Goal: Task Accomplishment & Management: Manage account settings

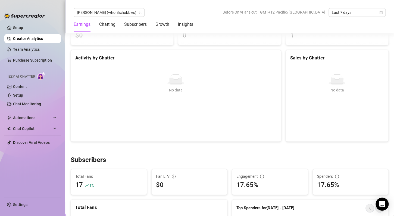
scroll to position [272, 0]
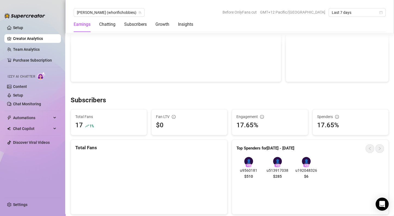
click at [34, 38] on link "Creator Analytics" at bounding box center [34, 38] width 43 height 9
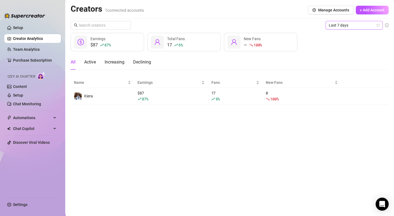
click at [337, 29] on span "Last 7 days" at bounding box center [354, 25] width 51 height 8
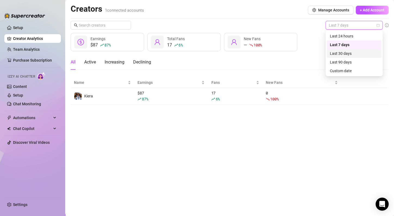
click at [342, 52] on div "Last 30 days" at bounding box center [354, 54] width 48 height 6
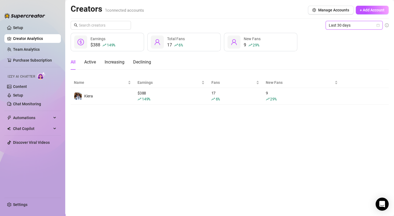
click at [194, 20] on div "Creators 1 connected accounts Manage Accounts + Add Account Last 30 days Last 3…" at bounding box center [230, 54] width 318 height 101
click at [13, 206] on link "Settings" at bounding box center [20, 205] width 14 height 4
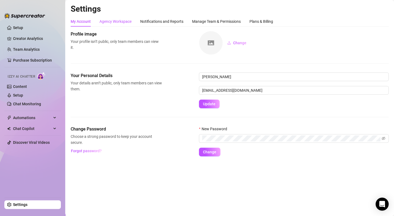
click at [128, 23] on div "Agency Workspace" at bounding box center [115, 21] width 32 height 6
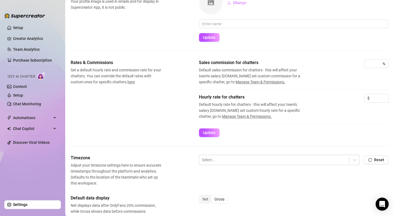
scroll to position [54, 0]
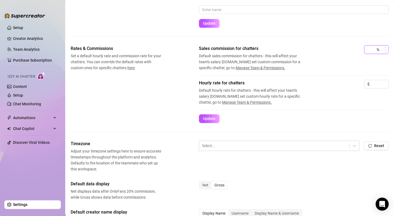
click at [367, 50] on input at bounding box center [371, 50] width 8 height 8
click at [309, 90] on div "Hourly rate for chatters Default hourly rate for chatters - this will affect yo…" at bounding box center [294, 93] width 190 height 26
click at [263, 146] on div at bounding box center [274, 145] width 145 height 7
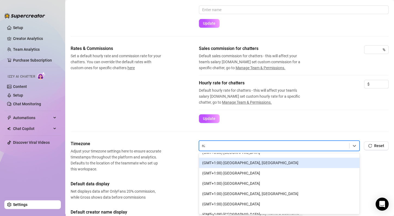
scroll to position [0, 0]
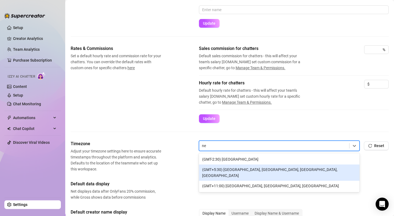
type input "n"
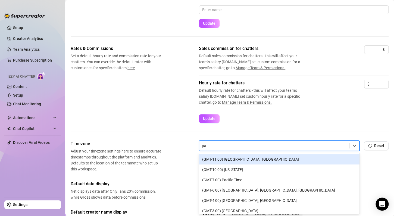
type input "pac"
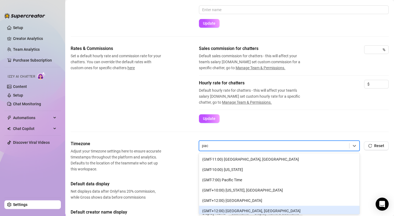
scroll to position [13, 0]
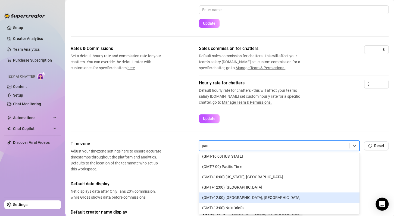
click at [258, 198] on div "(GMT+12:00) [GEOGRAPHIC_DATA], [GEOGRAPHIC_DATA]" at bounding box center [279, 198] width 161 height 10
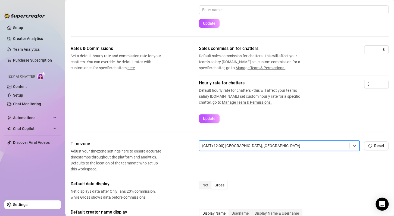
scroll to position [82, 0]
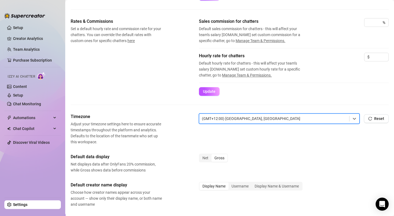
click at [272, 149] on div "Timezone Adjust your timezone settings here to ensure accurate timestamps throu…" at bounding box center [230, 209] width 318 height 191
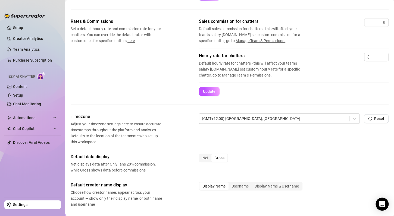
click at [236, 147] on div "Timezone Adjust your timezone settings here to ensure accurate timestamps throu…" at bounding box center [230, 209] width 318 height 191
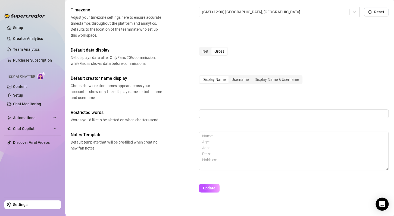
scroll to position [190, 0]
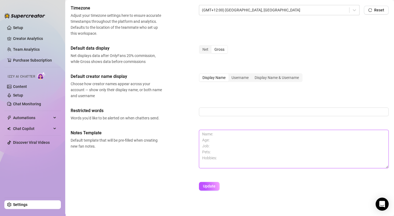
click at [226, 132] on textarea at bounding box center [294, 149] width 190 height 39
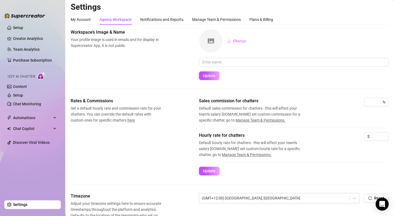
scroll to position [0, 0]
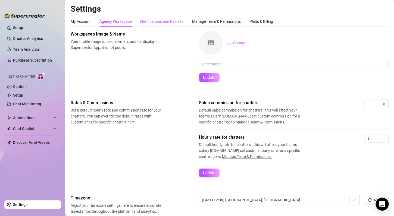
click at [169, 20] on div "Notifications and Reports" at bounding box center [161, 21] width 43 height 6
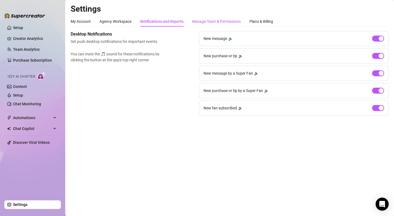
click at [207, 21] on div "Manage Team & Permissions" at bounding box center [216, 21] width 49 height 6
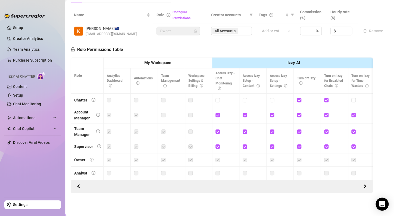
scroll to position [10, 0]
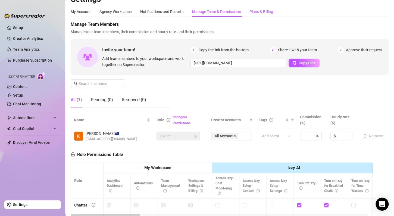
click at [263, 13] on div "Plans & Billing" at bounding box center [261, 12] width 24 height 6
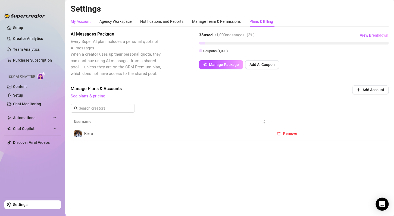
click at [82, 22] on div "My Account" at bounding box center [81, 21] width 20 height 6
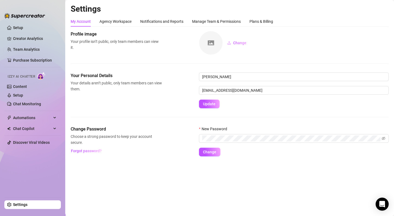
click at [328, 156] on div "Settings My Account Agency Workspace Notifications and Reports Manage Team & Pe…" at bounding box center [230, 83] width 318 height 159
click at [118, 173] on main "Settings My Account Agency Workspace Notifications and Reports Manage Team & Pe…" at bounding box center [229, 108] width 329 height 216
click at [13, 26] on link "Setup" at bounding box center [18, 28] width 10 height 4
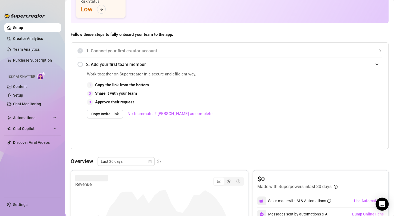
scroll to position [190, 0]
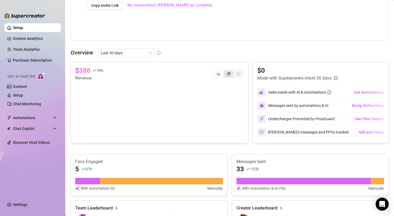
click at [224, 76] on div "segmented control" at bounding box center [229, 74] width 10 height 8
click at [225, 71] on input "segmented control" at bounding box center [225, 71] width 0 height 0
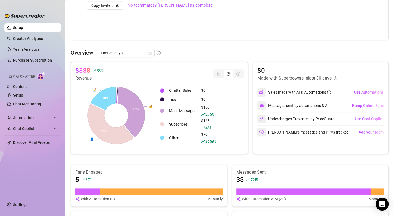
click at [206, 73] on div "$388 99 % Revenue" at bounding box center [159, 73] width 169 height 15
click at [214, 73] on div "segmented control" at bounding box center [219, 74] width 10 height 8
click at [215, 71] on input "segmented control" at bounding box center [215, 71] width 0 height 0
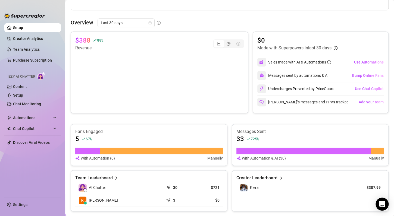
scroll to position [217, 0]
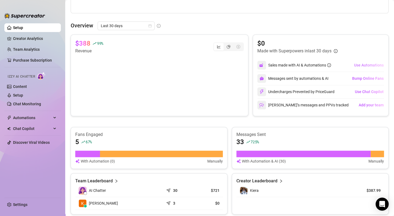
click at [367, 64] on span "Use Automations" at bounding box center [369, 65] width 30 height 4
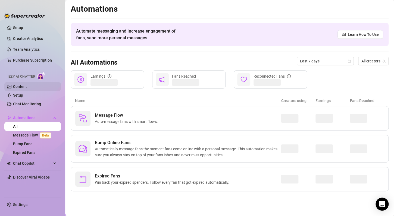
click at [26, 85] on link "Content" at bounding box center [20, 87] width 14 height 4
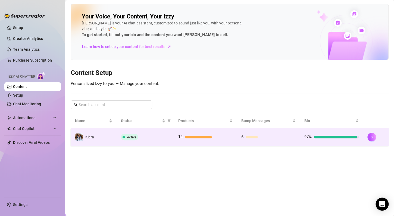
click at [102, 141] on td "Kiera" at bounding box center [94, 138] width 46 height 18
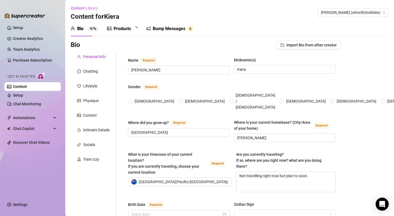
radio input "true"
type input "April 21st, 2002"
click at [172, 31] on div "Bump Messages" at bounding box center [173, 29] width 33 height 7
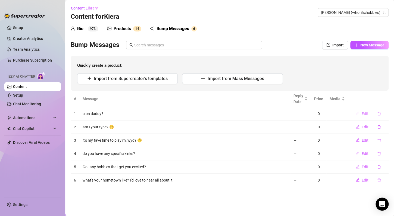
click at [366, 115] on span "Edit" at bounding box center [365, 114] width 7 height 4
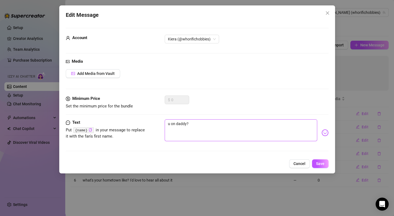
click at [169, 124] on textarea "u on daddy?" at bounding box center [241, 131] width 152 height 22
type textarea "Y on daddy?"
type textarea "Yo on daddy?"
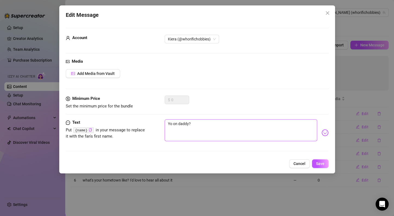
type textarea "You on daddy?"
click at [212, 128] on textarea "You on daddy?" at bounding box center [241, 131] width 152 height 22
type textarea "You on daddy?"
click at [321, 164] on span "Save" at bounding box center [320, 164] width 8 height 4
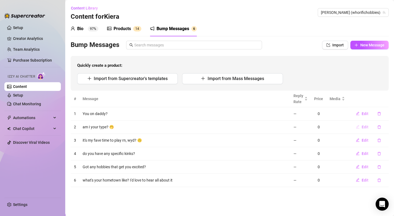
click at [366, 128] on span "Edit" at bounding box center [365, 127] width 7 height 4
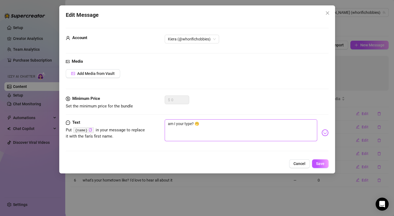
drag, startPoint x: 170, startPoint y: 124, endPoint x: 162, endPoint y: 123, distance: 8.5
click at [162, 123] on div "Text Put {name} in your message to replace it with the fan's first name. am I y…" at bounding box center [197, 133] width 263 height 27
type textarea "Am I your type? 🤭"
click at [318, 163] on span "Save" at bounding box center [320, 164] width 8 height 4
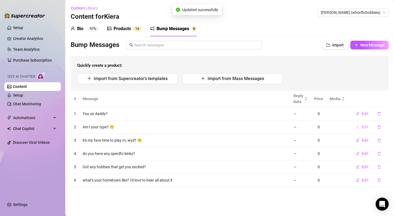
click at [363, 127] on span "Edit" at bounding box center [365, 127] width 7 height 4
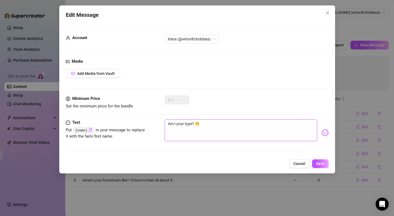
click at [194, 124] on textarea "Am I your type? 🤭" at bounding box center [241, 131] width 152 height 22
type textarea "Am I your type? 🤭"
type textarea "Am I your type? D 🤭"
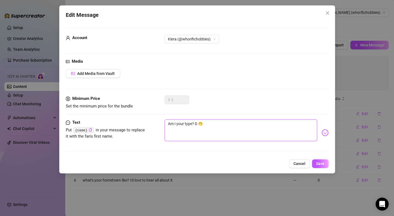
type textarea "Am I your type? Do 🤭"
type textarea "Am I your type? Do y 🤭"
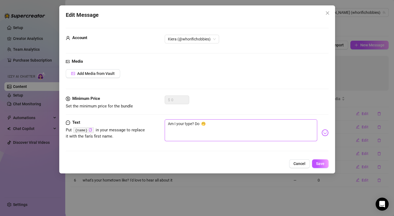
type textarea "Am I your type? Do y 🤭"
type textarea "Am I your type? Do yo 🤭"
type textarea "Am I your type? Do you 🤭"
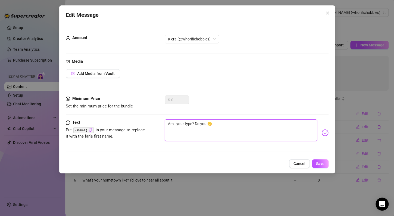
type textarea "Am I your type? Do you 🤭"
type textarea "Am I your type? Do you l 🤭"
type textarea "Am I your type? Do you li 🤭"
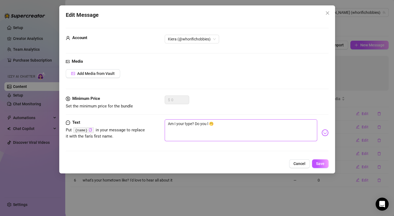
type textarea "Am I your type? Do you li 🤭"
type textarea "Am I your type? Do you lik 🤭"
type textarea "Am I your type? Do you like 🤭"
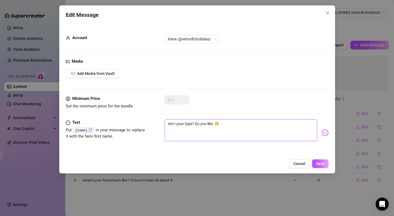
type textarea "Am I your type? Do you like B 🤭"
type textarea "Am I your type? Do you like Bo 🤭"
type textarea "Am I your type? Do you like B 🤭"
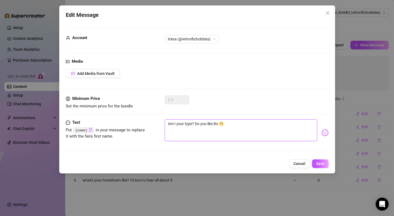
type textarea "Am I your type? Do you like B 🤭"
type textarea "Am I your type? Do you like Br 🤭"
type textarea "Am I your type? Do you like Bro 🤭"
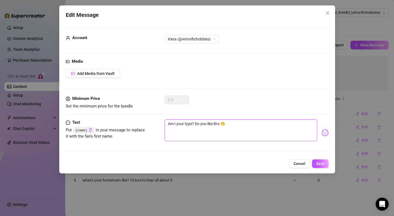
type textarea "Am I your type? Do you like Brow 🤭"
type textarea "Am I your type? Do you like Brown 🤭"
type textarea "Am I your type? Do you like Brown? 🤭"
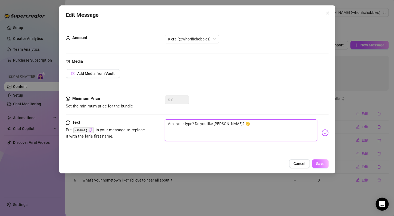
type textarea "Am I your type? Do you like Brown? 🤭"
click at [323, 164] on span "Save" at bounding box center [320, 164] width 8 height 4
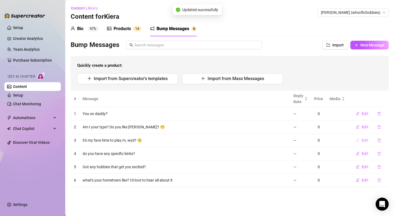
click at [360, 139] on button "Edit" at bounding box center [361, 140] width 21 height 9
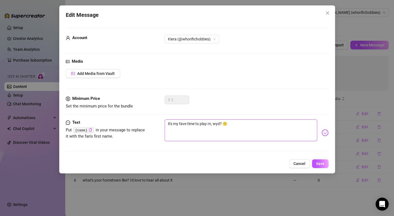
click at [168, 124] on textarea "it's my fave time to play rn, wyd? 🙃" at bounding box center [241, 131] width 152 height 22
type textarea "It's my fave time to play rn, wyd? 🙃"
click at [186, 123] on textarea "It's my fave time to play rn, wyd? 🙃" at bounding box center [241, 131] width 152 height 22
click at [236, 123] on textarea "It's my fave time to play rn, wyd? 🙃" at bounding box center [241, 131] width 152 height 22
type textarea "It's my fave time to play rn, wyd? 🙃"
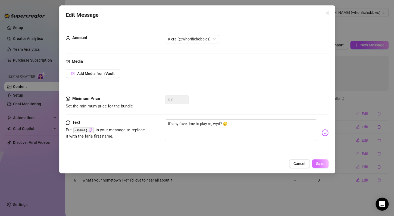
click at [319, 165] on span "Save" at bounding box center [320, 164] width 8 height 4
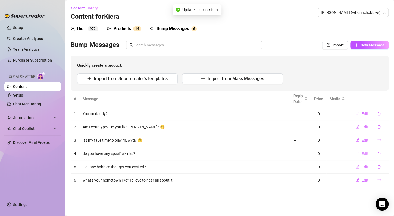
click at [356, 154] on icon "edit" at bounding box center [358, 154] width 4 height 4
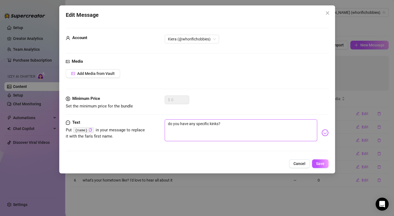
drag, startPoint x: 170, startPoint y: 124, endPoint x: 166, endPoint y: 124, distance: 3.5
click at [166, 124] on textarea "do you have any specific kinks?" at bounding box center [241, 131] width 152 height 22
type textarea "Do you have any specific kinks?"
click at [258, 123] on textarea "Do you have any specific kinks?" at bounding box center [241, 131] width 152 height 22
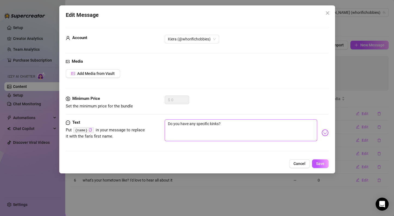
click at [218, 122] on textarea "Do you have any specific kinks?" at bounding box center [241, 131] width 152 height 22
type textarea "Do you have any specific kinks ?"
type textarea "Do you have any specific kinks I?"
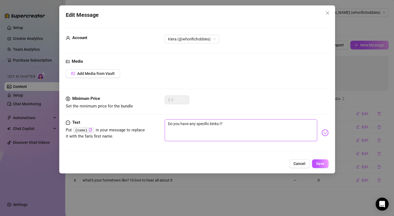
type textarea "Do you have any specific kinks I ?"
type textarea "Do you have any specific kinks I c?"
type textarea "Do you have any specific kinks I ca?"
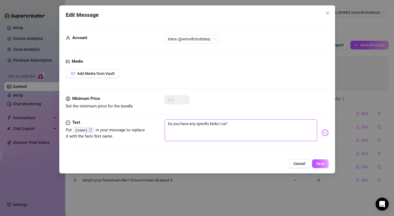
type textarea "Do you have any specific kinks I can?"
type textarea "Do you have any specific kinks I can ?"
type textarea "Do you have any specific kinks I can s?"
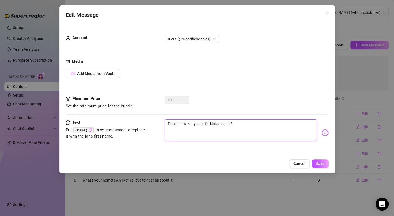
type textarea "Do you have any specific kinks I can sa?"
type textarea "Do you have any specific kinks I can sat?"
type textarea "Do you have any specific kinks I can sati?"
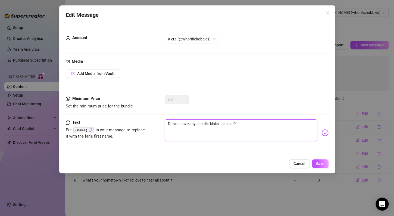
type textarea "Do you have any specific kinks I can sati?"
type textarea "Do you have any specific kinks I can satif?"
type textarea "Do you have any specific kinks I can sati?"
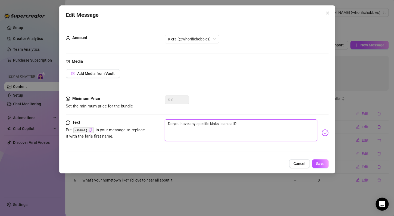
type textarea "Do you have any specific kinks I can satis?"
type textarea "Do you have any specific kinks I can satisf?"
type textarea "Do you have any specific kinks I can satisfy?"
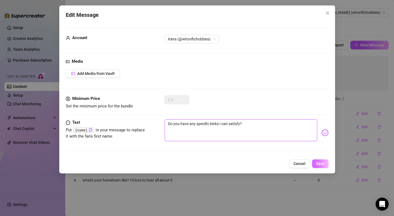
type textarea "Do you have any specific kinks I can satisfy?"
click at [326, 166] on button "Save" at bounding box center [320, 164] width 17 height 9
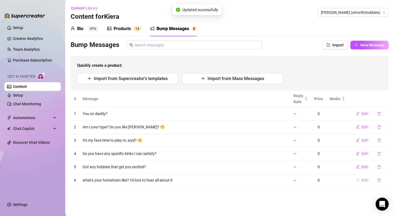
click at [360, 182] on button "Edit" at bounding box center [361, 180] width 21 height 9
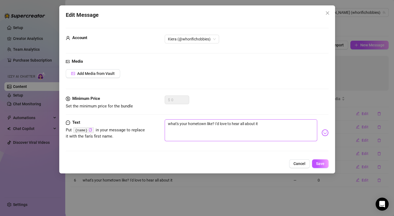
drag, startPoint x: 169, startPoint y: 123, endPoint x: 164, endPoint y: 123, distance: 4.9
click at [165, 123] on textarea "what's your hometown like? I'd love to hear all about it" at bounding box center [241, 131] width 152 height 22
type textarea "What's your hometown like? I'd love to hear all about it"
click at [323, 166] on span "Save" at bounding box center [320, 164] width 8 height 4
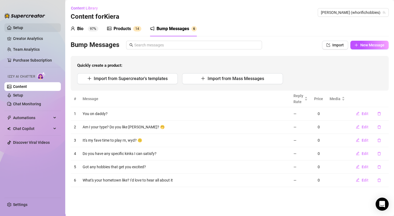
click at [23, 29] on link "Setup" at bounding box center [18, 28] width 10 height 4
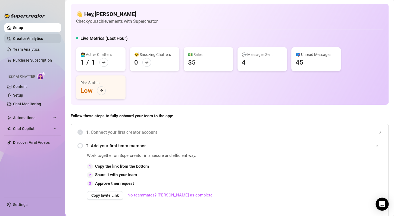
click at [35, 38] on link "Creator Analytics" at bounding box center [34, 38] width 43 height 9
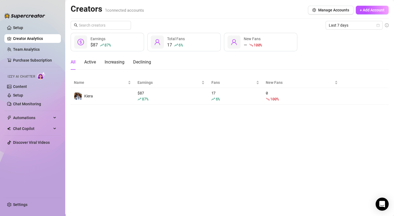
click at [140, 142] on main "Creators 1 connected accounts Manage Accounts + Add Account Last 7 days $87 87 …" at bounding box center [229, 108] width 329 height 216
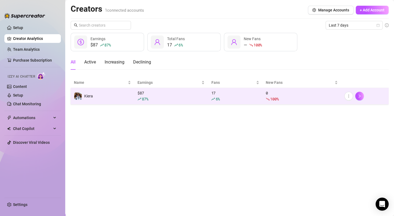
click at [111, 94] on td "Kiera" at bounding box center [103, 96] width 64 height 17
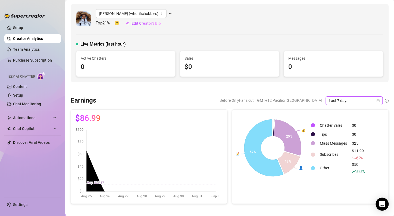
click at [339, 99] on span "Last 7 days" at bounding box center [354, 101] width 51 height 8
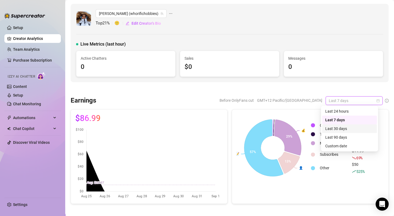
click at [340, 129] on div "Last 30 days" at bounding box center [349, 129] width 48 height 6
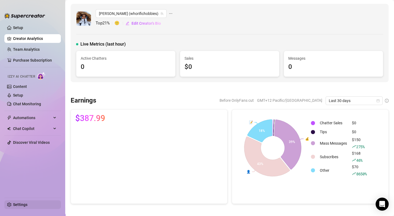
click at [27, 206] on link "Settings" at bounding box center [20, 205] width 14 height 4
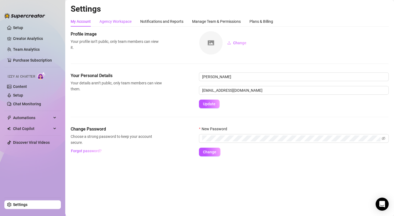
click at [112, 20] on div "Agency Workspace" at bounding box center [115, 21] width 32 height 6
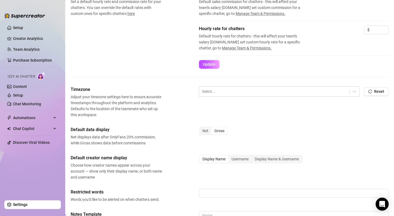
scroll to position [192, 0]
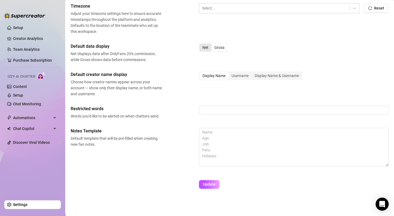
click at [206, 48] on div "Net" at bounding box center [205, 48] width 12 height 8
click at [201, 45] on input "Net" at bounding box center [201, 45] width 0 height 0
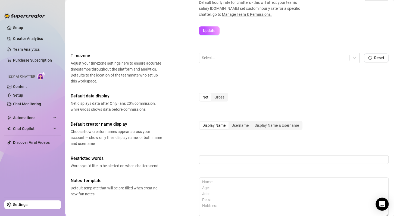
scroll to position [138, 0]
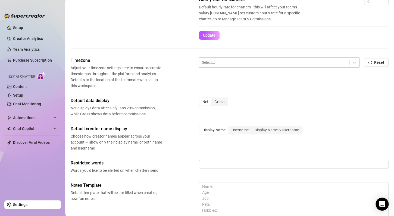
click at [219, 62] on div at bounding box center [274, 62] width 145 height 7
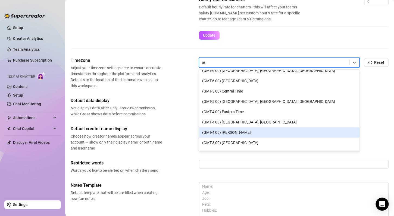
scroll to position [0, 0]
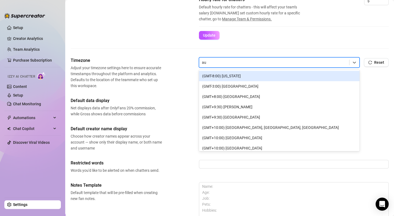
type input "auc"
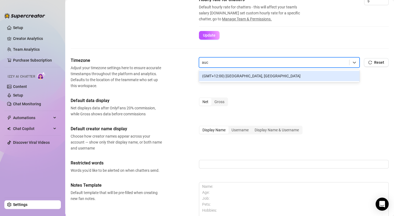
click at [231, 79] on div "(GMT+12:00) [GEOGRAPHIC_DATA], [GEOGRAPHIC_DATA]" at bounding box center [279, 76] width 161 height 10
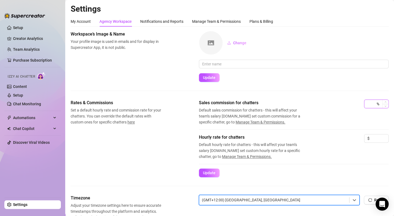
click at [369, 104] on input at bounding box center [371, 104] width 8 height 8
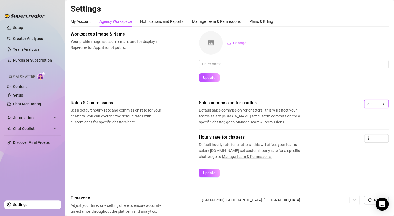
type input "30"
click at [313, 109] on div "Sales commission for chatters Default sales commission for chatters - this will…" at bounding box center [294, 113] width 190 height 26
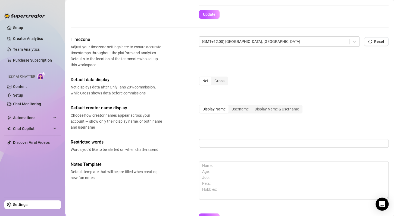
scroll to position [192, 0]
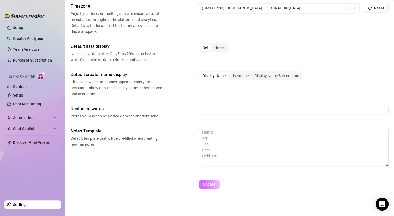
click at [214, 186] on span "Update" at bounding box center [209, 184] width 13 height 4
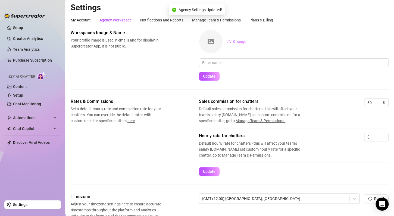
scroll to position [0, 0]
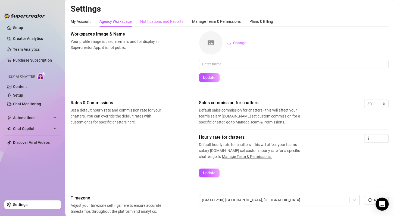
click at [165, 26] on div "Notifications and Reports" at bounding box center [161, 21] width 43 height 10
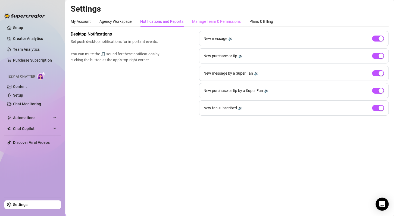
click at [205, 24] on div "Manage Team & Permissions" at bounding box center [216, 21] width 49 height 10
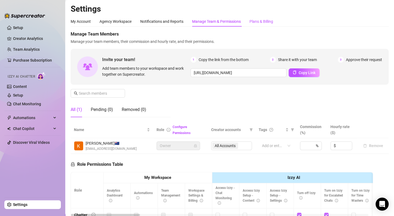
click at [272, 22] on div "Plans & Billing" at bounding box center [261, 21] width 24 height 6
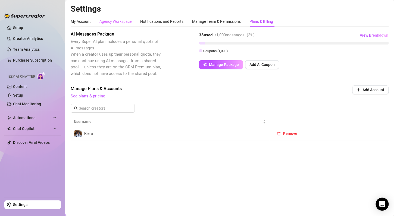
click at [124, 25] on div "Agency Workspace" at bounding box center [115, 21] width 32 height 10
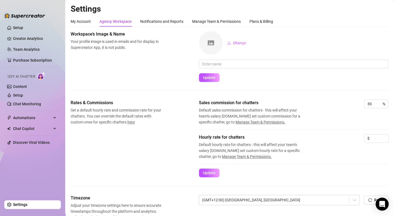
click at [252, 121] on span "Manage Team & Permissions." at bounding box center [261, 122] width 50 height 4
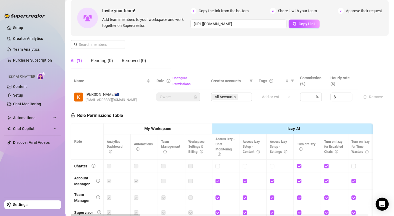
scroll to position [37, 0]
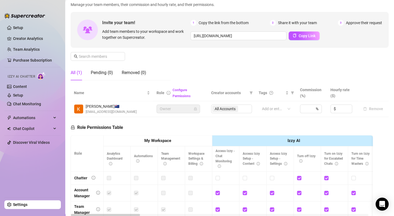
click at [290, 123] on div "Role Permissions Table Role My Workspace Izzy AI OnlyFans Side Menu OnlyFans Ch…" at bounding box center [222, 195] width 302 height 157
click at [269, 107] on div at bounding box center [273, 109] width 27 height 8
click at [241, 126] on div "Role Permissions Table Role My Workspace Izzy AI OnlyFans Side Menu OnlyFans Ch…" at bounding box center [222, 195] width 302 height 157
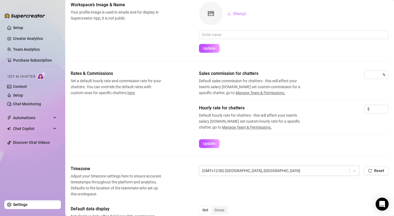
scroll to position [29, 0]
click at [369, 71] on input at bounding box center [371, 75] width 8 height 8
type input "30"
click at [124, 138] on div "Rates & Commissions Set a default hourly rate and commission rate for your chat…" at bounding box center [230, 110] width 318 height 78
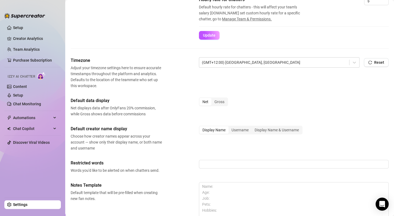
scroll to position [192, 0]
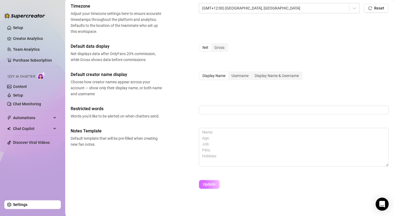
click at [212, 187] on button "Update" at bounding box center [209, 184] width 21 height 9
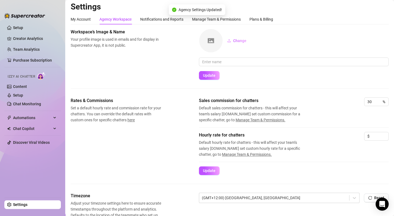
scroll to position [0, 0]
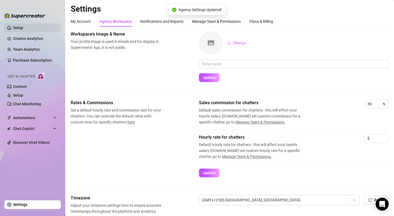
click at [13, 27] on link "Setup" at bounding box center [18, 28] width 10 height 4
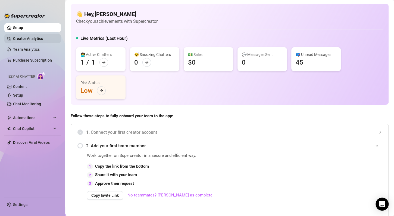
click at [33, 41] on link "Creator Analytics" at bounding box center [34, 38] width 43 height 9
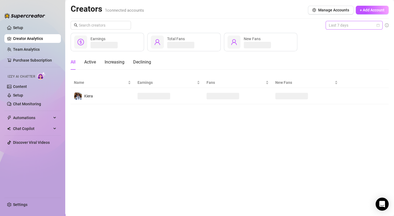
click at [346, 27] on span "Last 7 days" at bounding box center [354, 25] width 51 height 8
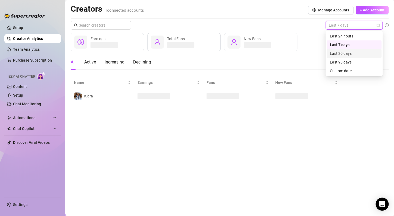
click at [342, 54] on div "Last 30 days" at bounding box center [354, 54] width 48 height 6
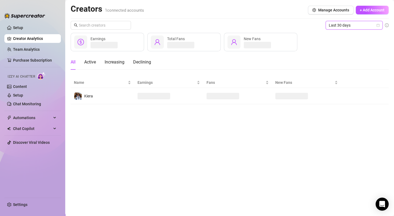
click at [278, 9] on div "Creators 1 connected accounts Manage Accounts + Add Account" at bounding box center [230, 10] width 318 height 13
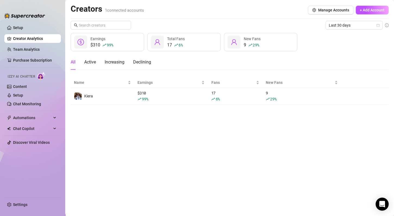
drag, startPoint x: 305, startPoint y: 138, endPoint x: 302, endPoint y: 139, distance: 3.5
click at [305, 138] on main "Creators 1 connected accounts Manage Accounts + Add Account Last 30 days $310 9…" at bounding box center [229, 108] width 329 height 216
